Goal: Task Accomplishment & Management: Use online tool/utility

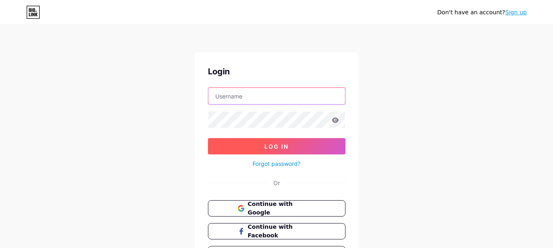
type input "[EMAIL_ADDRESS][DOMAIN_NAME]"
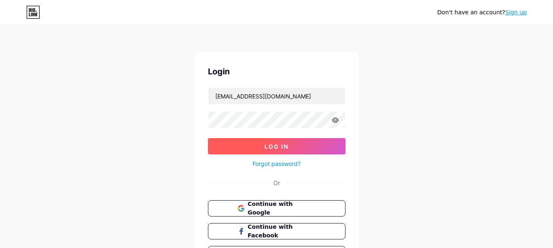
click at [240, 140] on button "Log In" at bounding box center [276, 146] width 137 height 16
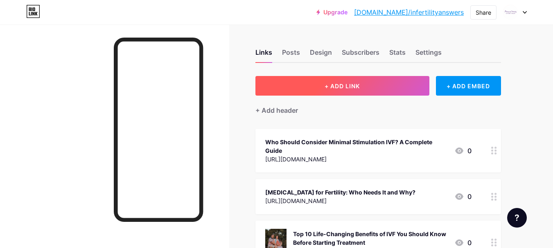
click at [306, 90] on button "+ ADD LINK" at bounding box center [342, 86] width 174 height 20
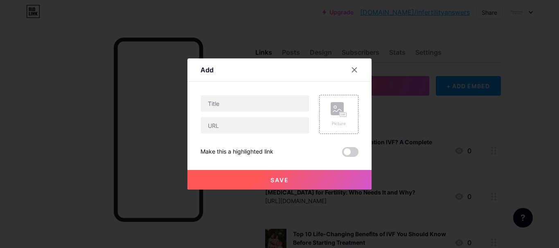
click at [243, 134] on div "Picture Make this a highlighted link Save" at bounding box center [279, 126] width 158 height 62
click at [244, 126] on input "text" at bounding box center [255, 125] width 108 height 16
paste input "[URL][DOMAIN_NAME]"
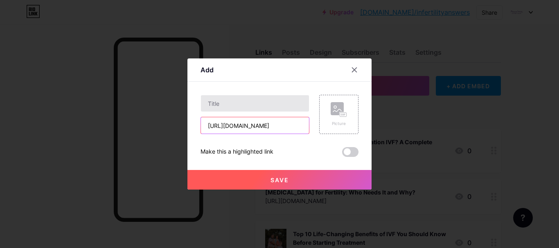
type input "[URL][DOMAIN_NAME]"
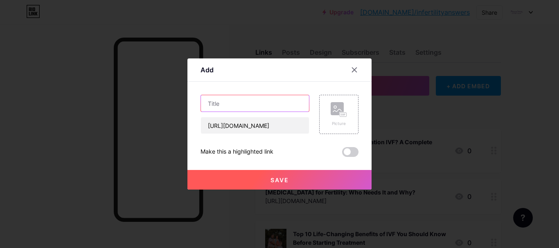
scroll to position [0, 0]
click at [255, 101] on input "text" at bounding box center [255, 103] width 108 height 16
paste input "Complete Guide to the Ovarian Rejuvenation Procedure: What to Expect"
type input "Complete Guide to the Ovarian Rejuvenation Procedure: What to Expect"
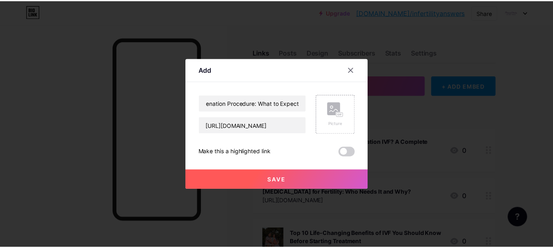
scroll to position [0, 0]
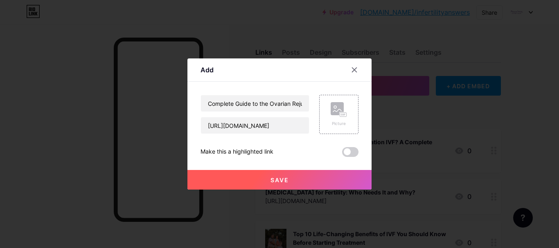
click at [249, 180] on button "Save" at bounding box center [279, 180] width 184 height 20
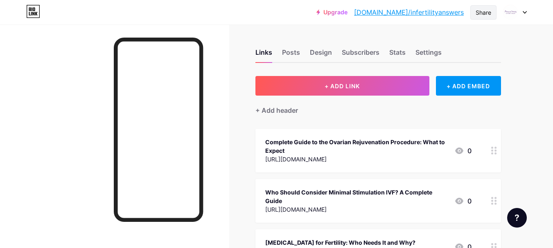
click at [493, 13] on div "Share" at bounding box center [483, 12] width 26 height 14
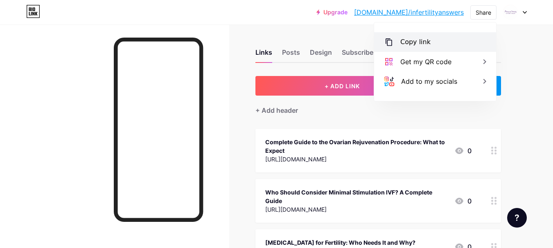
click at [435, 44] on div "Copy link" at bounding box center [435, 42] width 122 height 20
